Goal: Task Accomplishment & Management: Manage account settings

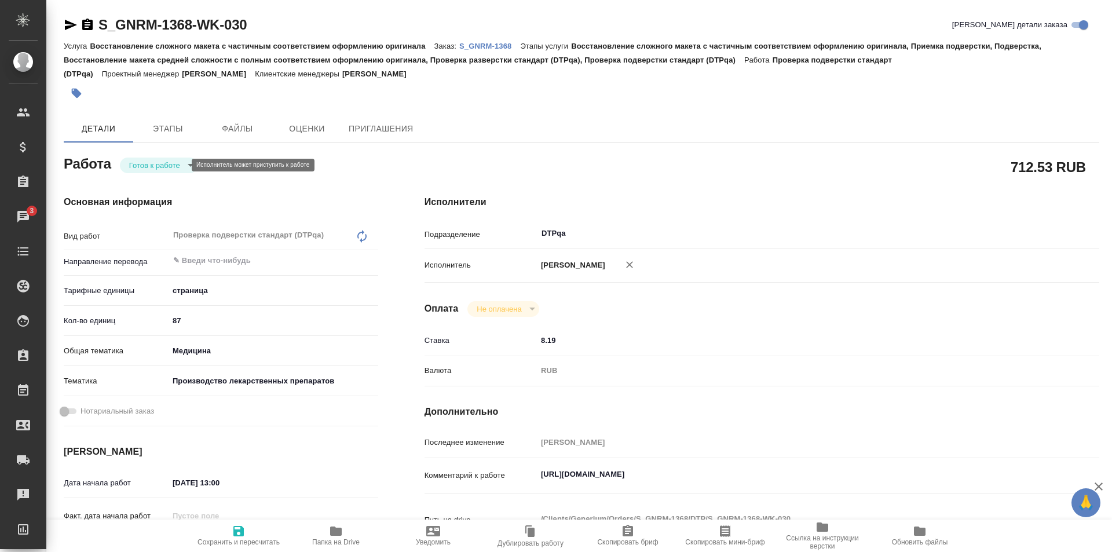
click at [166, 163] on body "🙏 .cls-1 fill:#fff; AWATERA Ismagilova Diana Клиенты Спецификации Заказы 3 Чаты…" at bounding box center [556, 276] width 1112 height 552
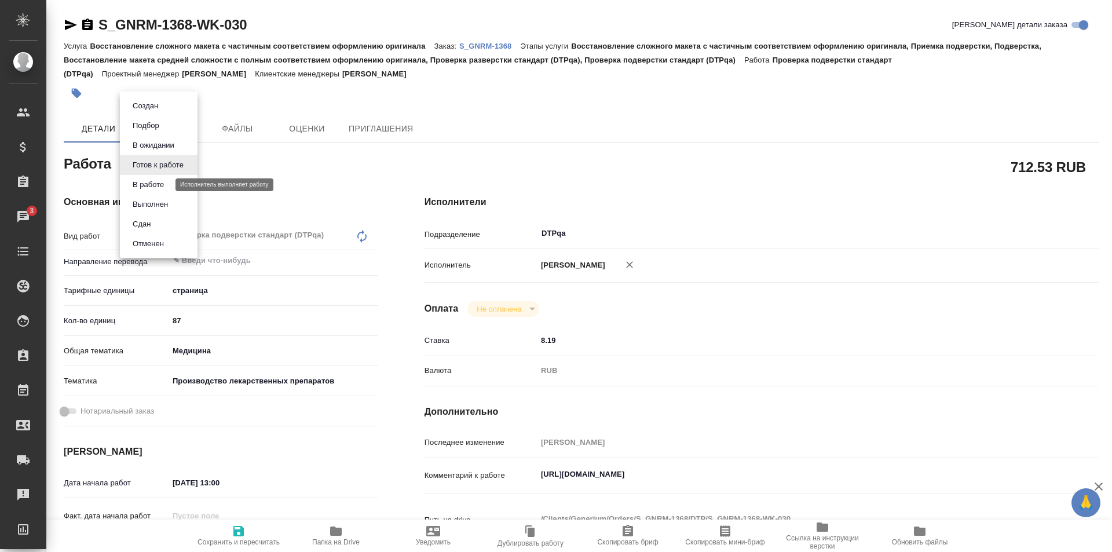
click at [155, 184] on button "В работе" at bounding box center [148, 184] width 38 height 13
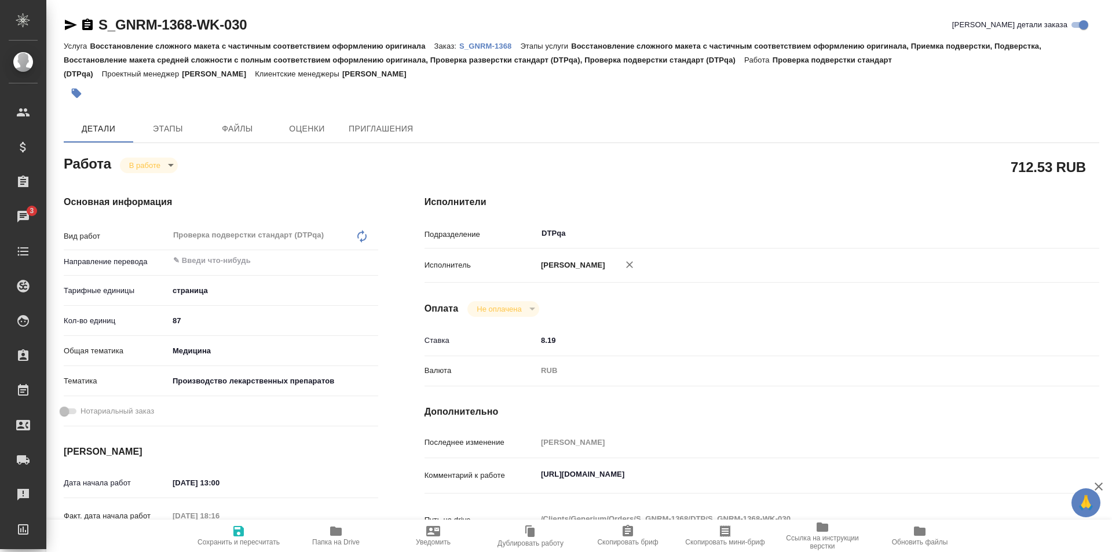
type textarea "x"
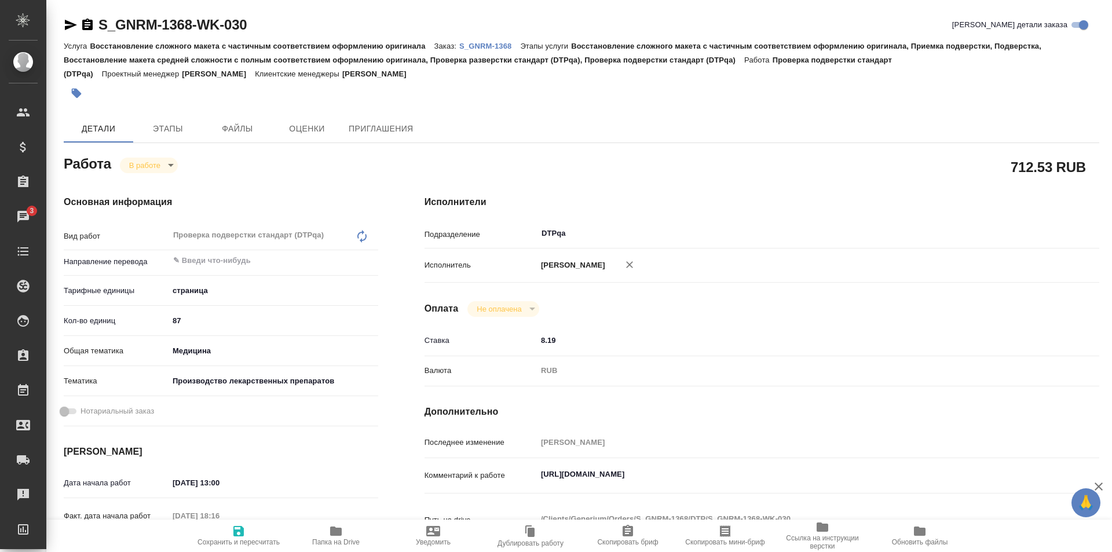
type textarea "x"
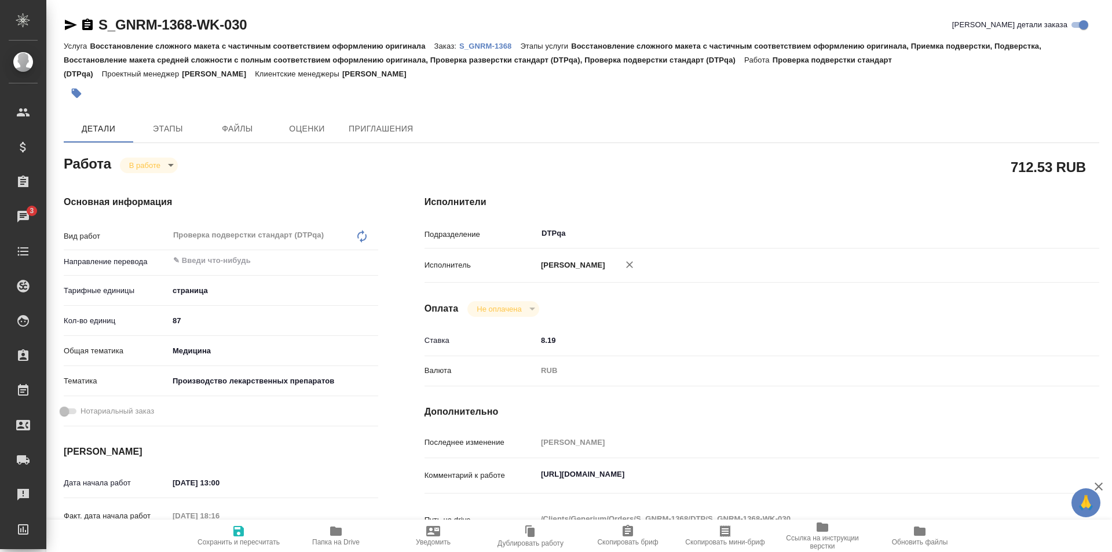
type textarea "x"
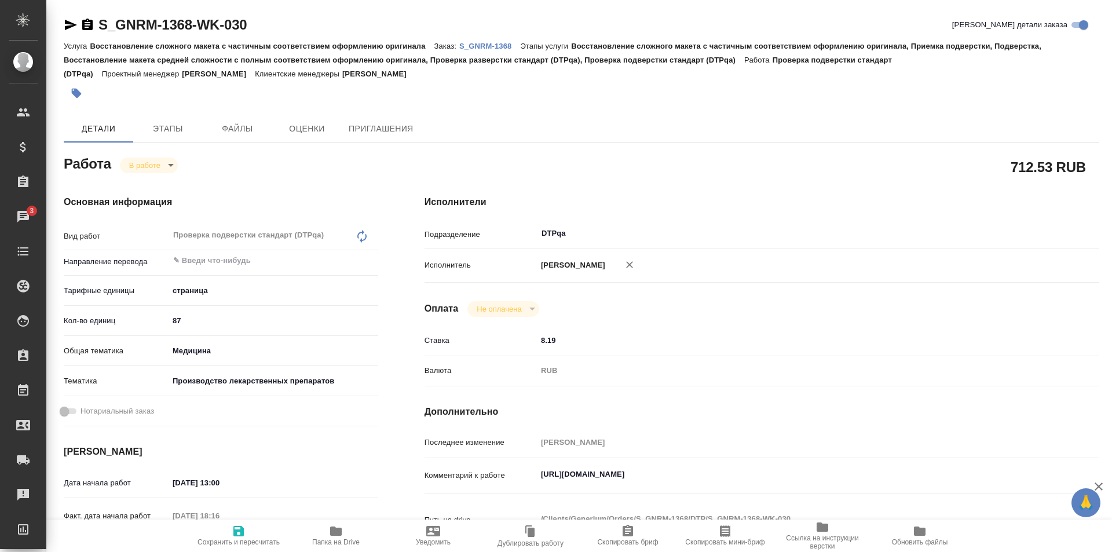
type textarea "x"
